Goal: Check status: Check status

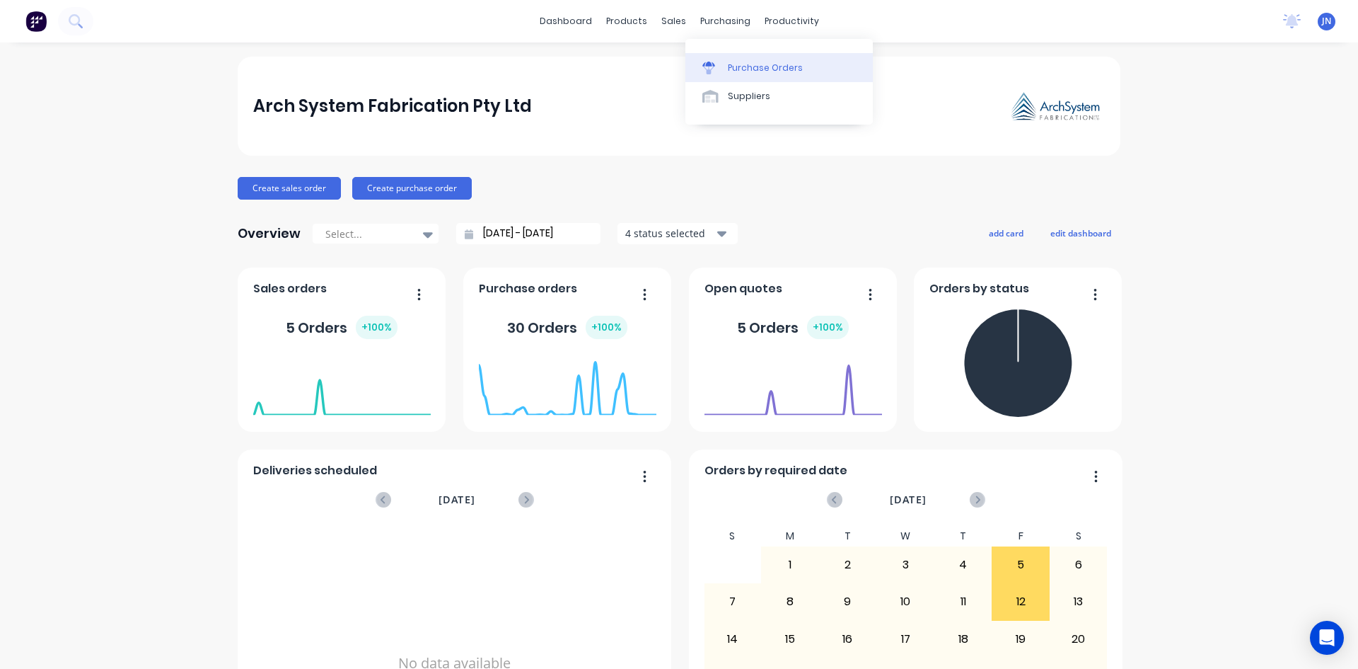
click at [730, 74] on link "Purchase Orders" at bounding box center [779, 67] width 187 height 28
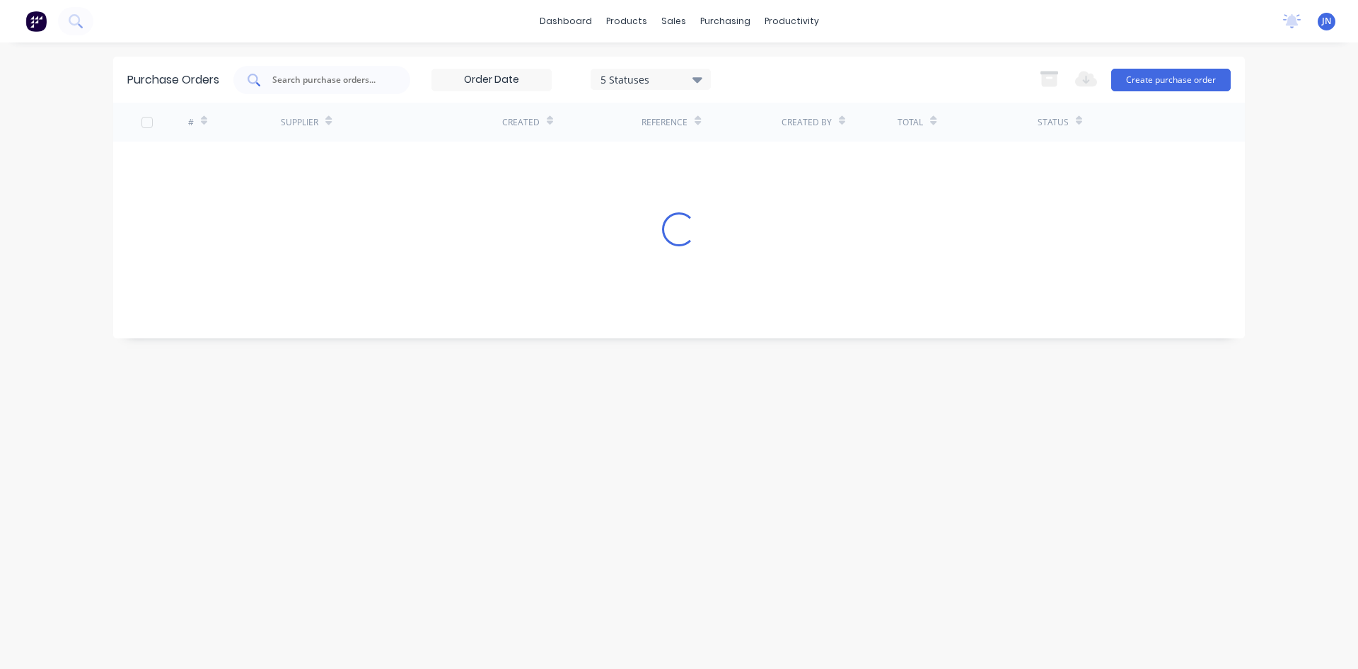
click at [346, 83] on input "text" at bounding box center [329, 80] width 117 height 14
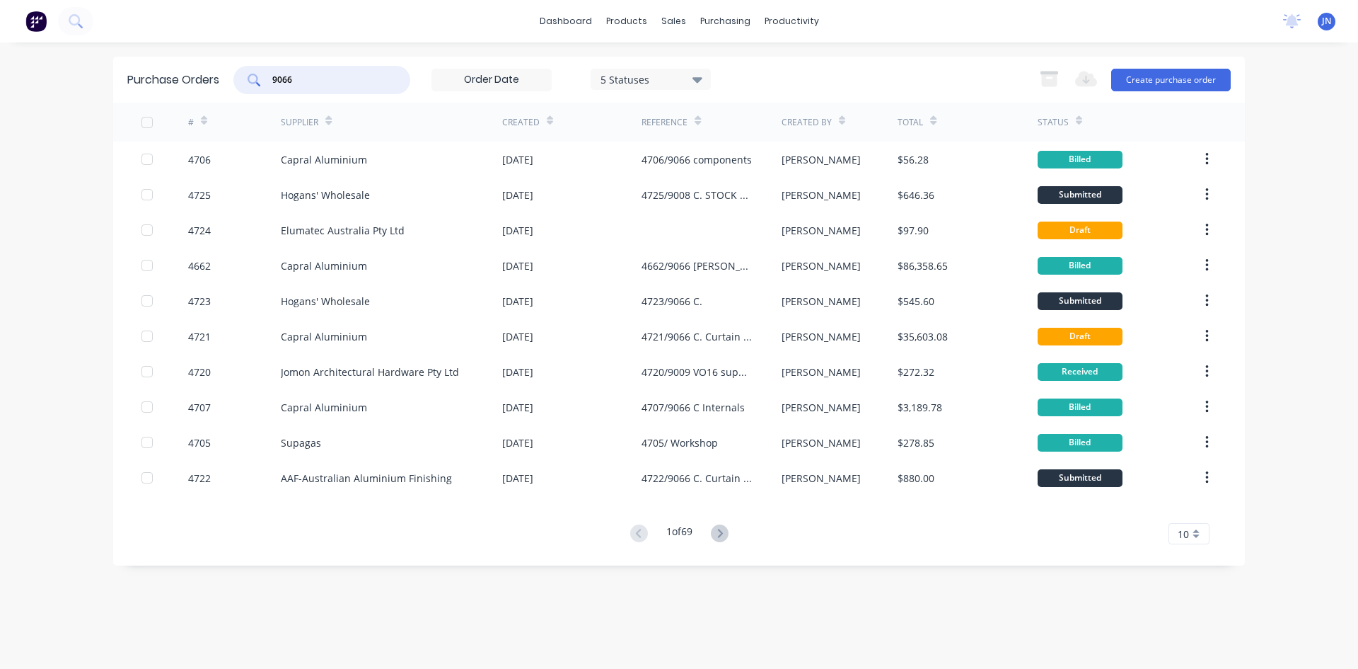
type input "9066"
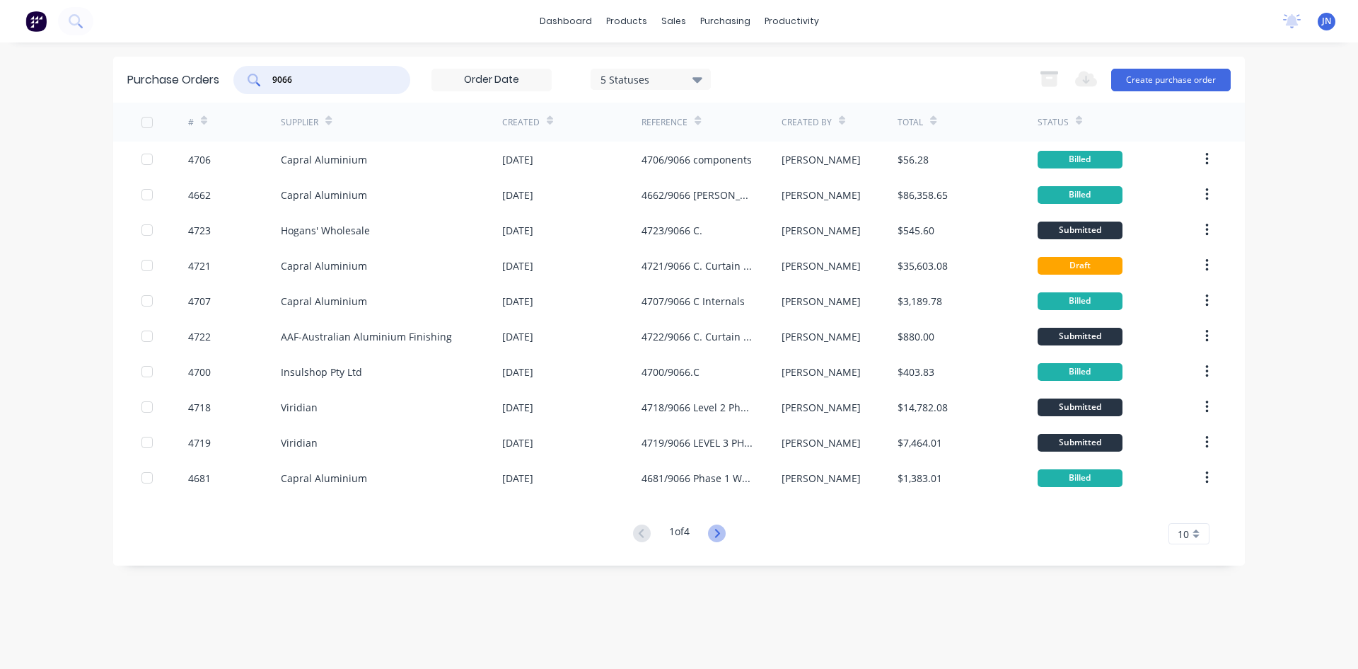
click at [719, 538] on icon at bounding box center [717, 533] width 18 height 18
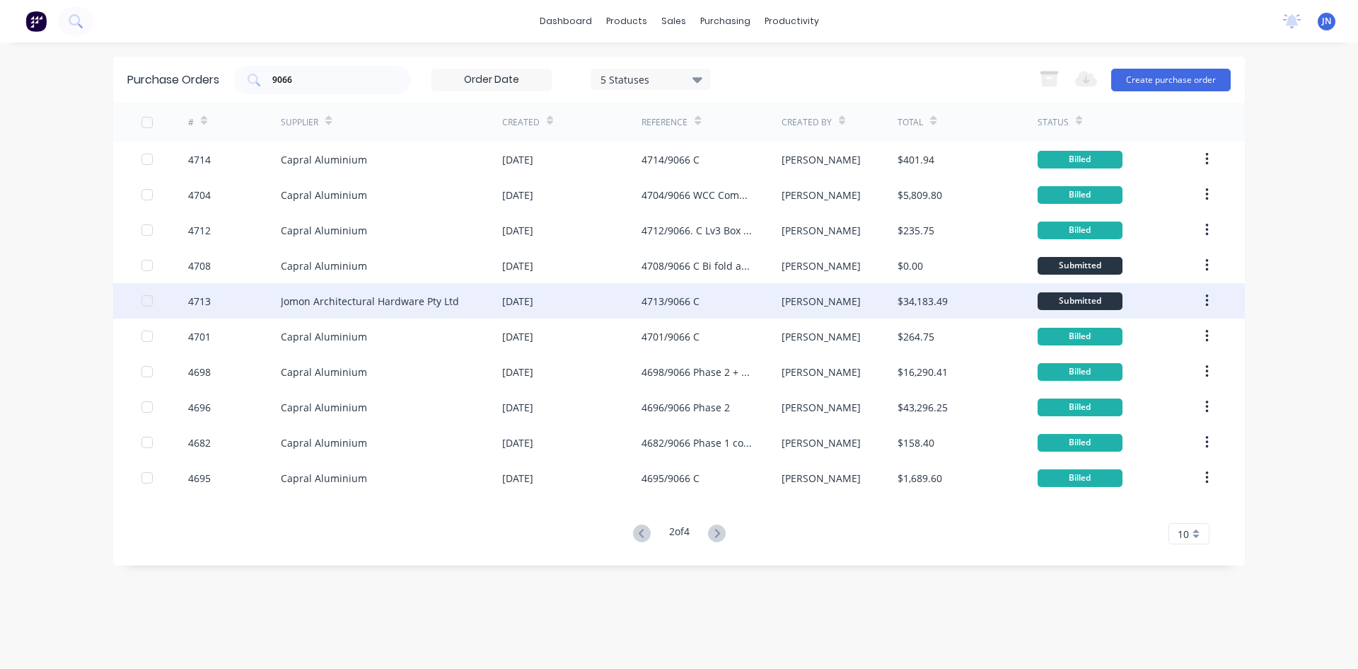
click at [478, 303] on div "Jomon Architectural Hardware Pty Ltd" at bounding box center [391, 300] width 221 height 35
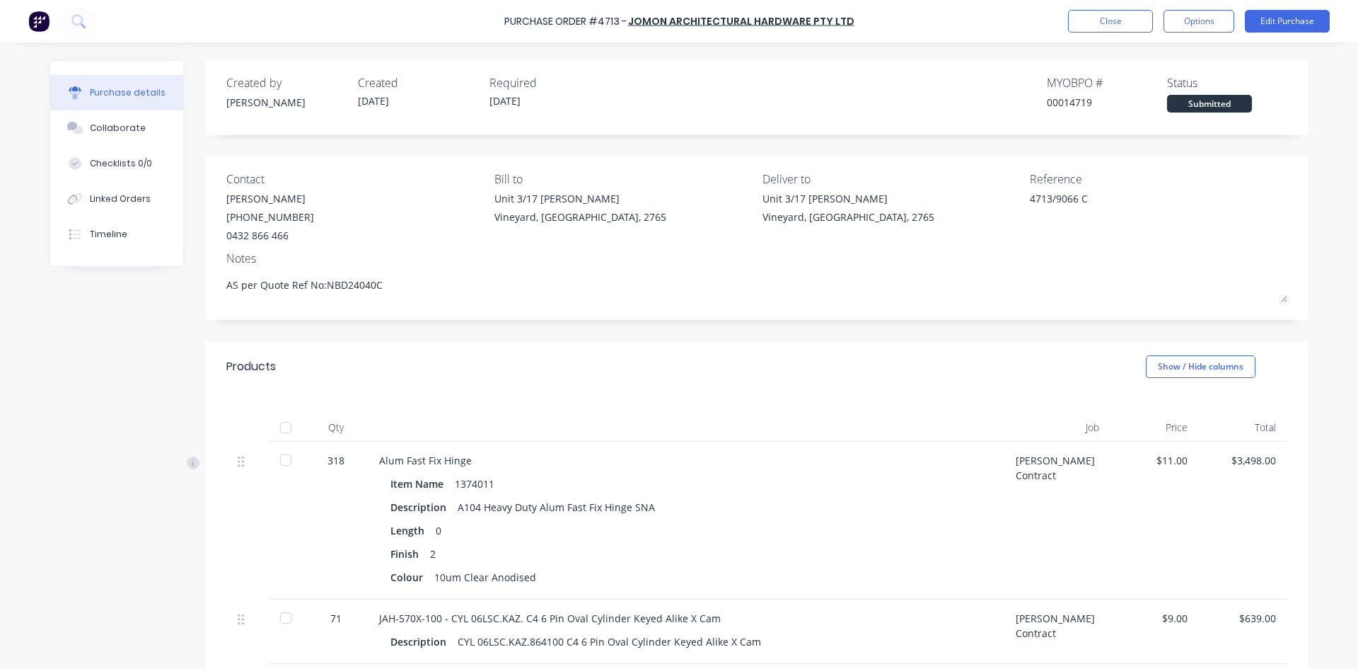
type textarea "x"
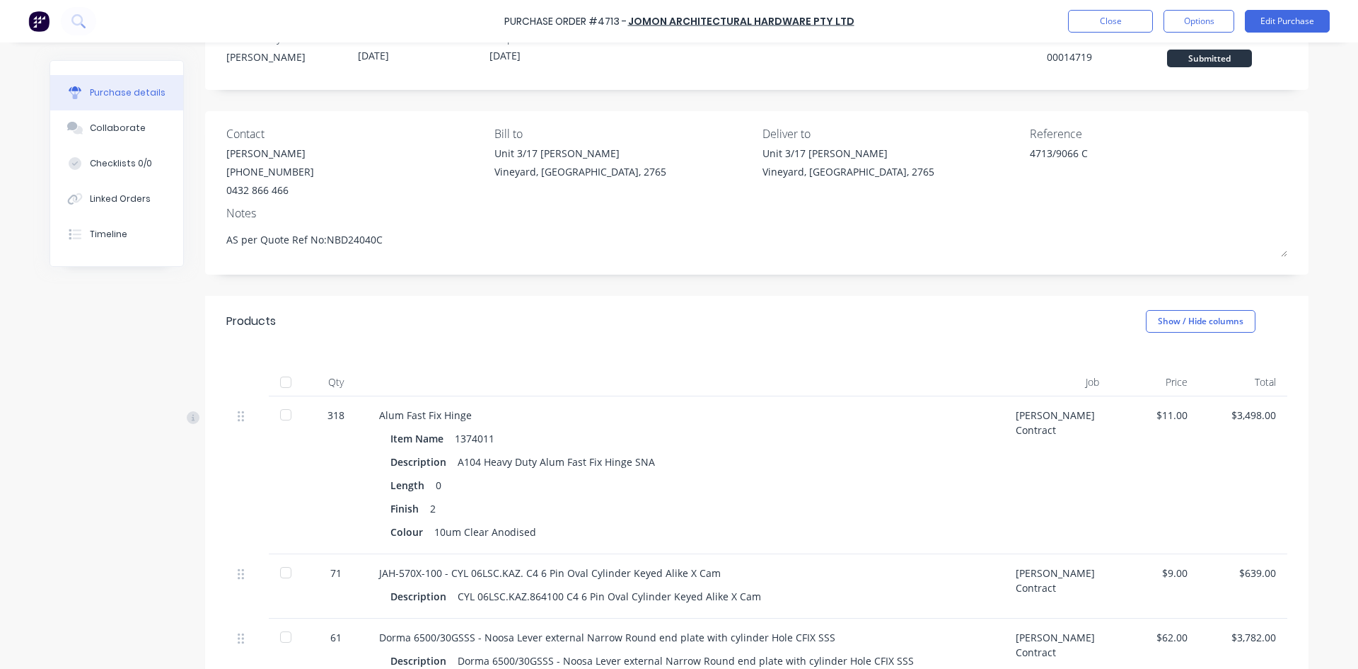
scroll to position [71, 0]
